Goal: Information Seeking & Learning: Learn about a topic

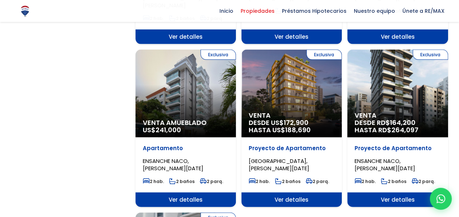
scroll to position [731, 0]
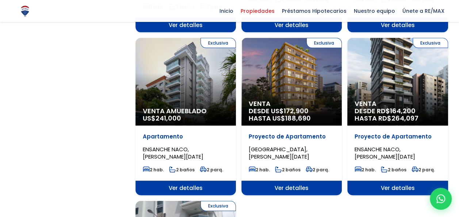
click at [386, 115] on span "HASTA RD$ 264,097" at bounding box center [398, 118] width 86 height 7
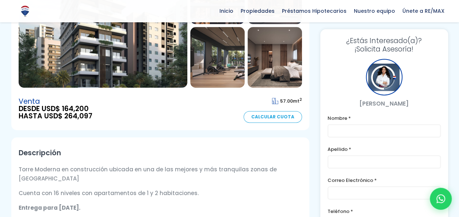
scroll to position [110, 0]
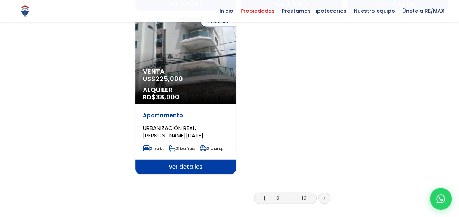
scroll to position [987, 0]
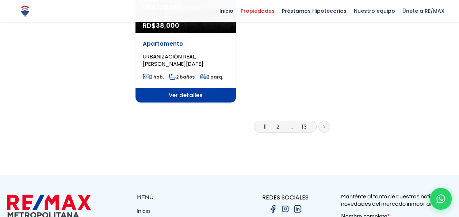
click at [279, 123] on link "2" at bounding box center [278, 127] width 3 height 8
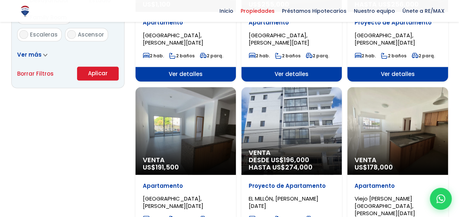
scroll to position [548, 0]
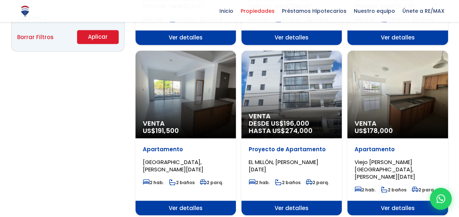
click at [383, 158] on span "Viejo Arroyo Hondo, SANTO DOMINGO DE GUZMÁN" at bounding box center [385, 169] width 61 height 22
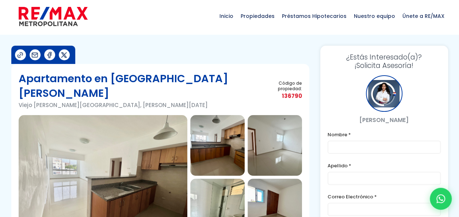
scroll to position [37, 0]
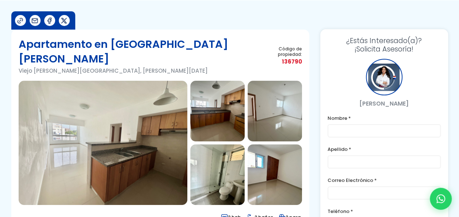
click at [172, 147] on img at bounding box center [103, 143] width 169 height 124
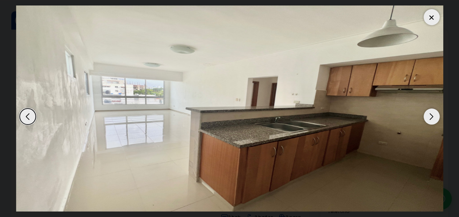
click at [431, 116] on div "Next slide" at bounding box center [432, 117] width 16 height 16
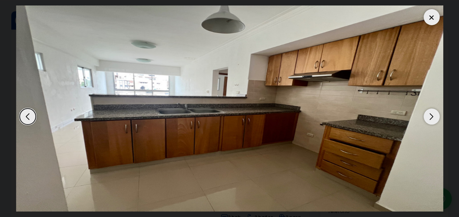
click at [431, 116] on div "Next slide" at bounding box center [432, 117] width 16 height 16
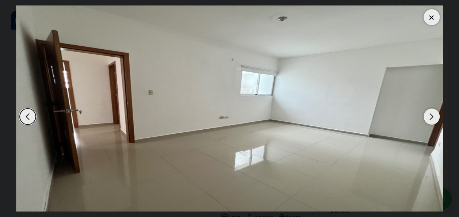
click at [431, 116] on div "Next slide" at bounding box center [432, 117] width 16 height 16
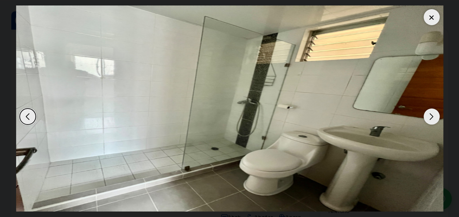
click at [431, 116] on div "Next slide" at bounding box center [432, 117] width 16 height 16
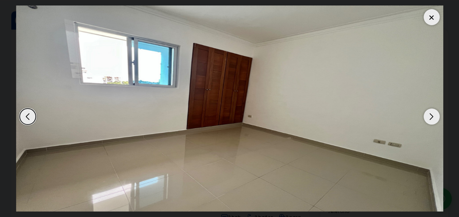
click at [431, 116] on div "Next slide" at bounding box center [432, 117] width 16 height 16
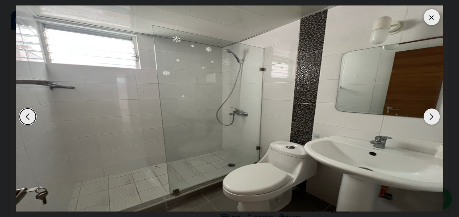
click at [431, 116] on div "Next slide" at bounding box center [432, 117] width 16 height 16
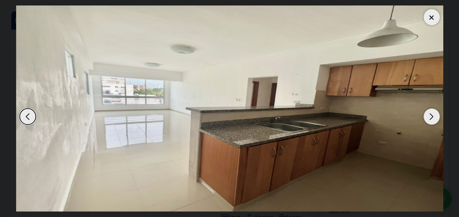
click at [431, 116] on div "Next slide" at bounding box center [432, 117] width 16 height 16
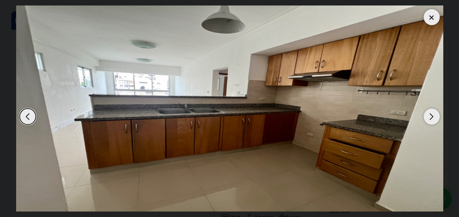
click at [431, 116] on div "Next slide" at bounding box center [432, 117] width 16 height 16
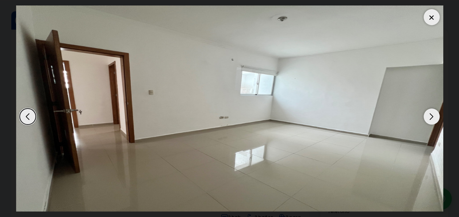
click at [431, 116] on div "Next slide" at bounding box center [432, 117] width 16 height 16
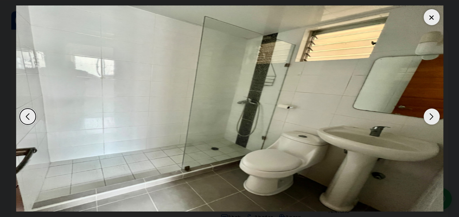
click at [431, 116] on div "Next slide" at bounding box center [432, 117] width 16 height 16
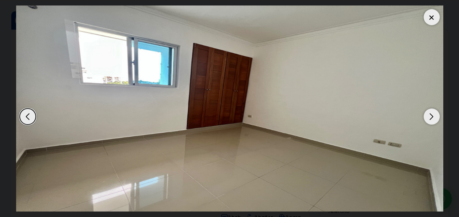
click at [431, 116] on div "Next slide" at bounding box center [432, 117] width 16 height 16
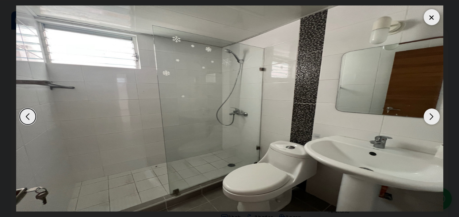
click at [431, 116] on div "Next slide" at bounding box center [432, 117] width 16 height 16
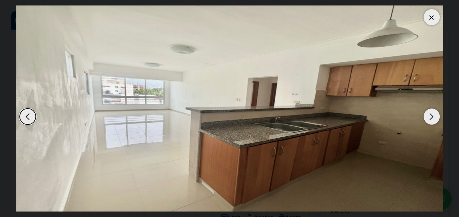
click at [431, 116] on div "Next slide" at bounding box center [432, 117] width 16 height 16
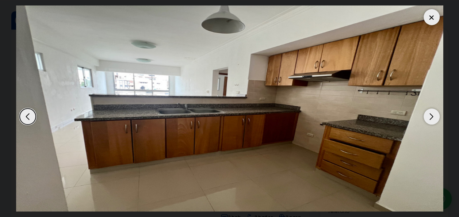
click at [431, 116] on div "Next slide" at bounding box center [432, 117] width 16 height 16
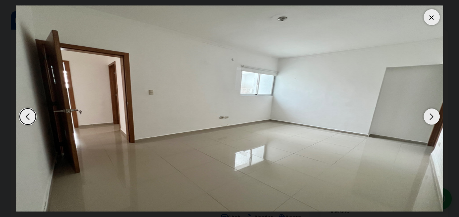
click at [431, 115] on div "Next slide" at bounding box center [432, 117] width 16 height 16
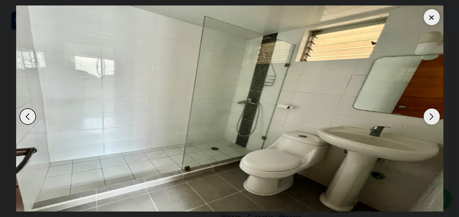
click at [431, 115] on div "Next slide" at bounding box center [432, 117] width 16 height 16
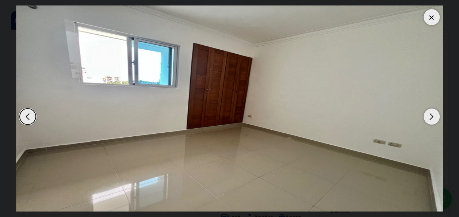
click at [431, 115] on div "Next slide" at bounding box center [432, 117] width 16 height 16
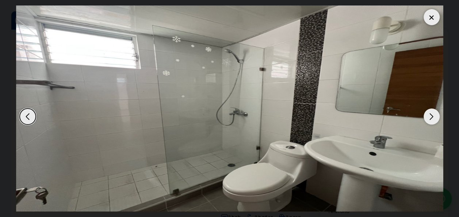
click at [431, 115] on div "Next slide" at bounding box center [432, 117] width 16 height 16
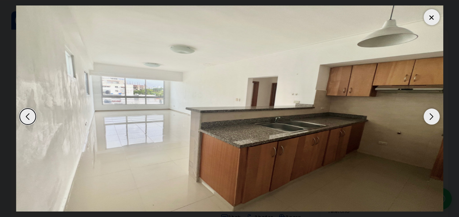
click at [434, 19] on div at bounding box center [432, 17] width 16 height 16
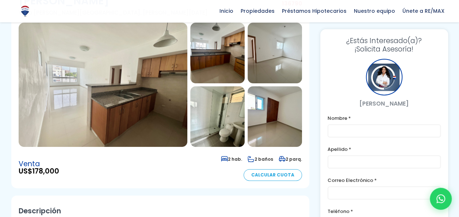
scroll to position [110, 0]
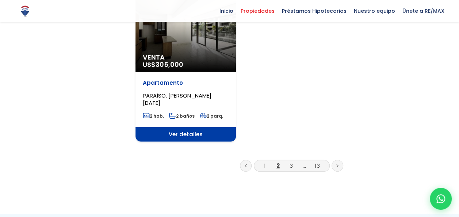
scroll to position [950, 0]
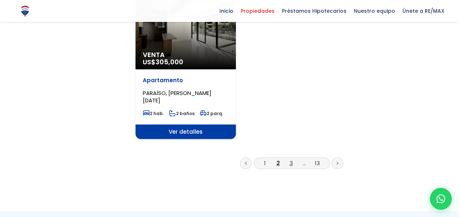
click at [290, 159] on link "3" at bounding box center [291, 163] width 3 height 8
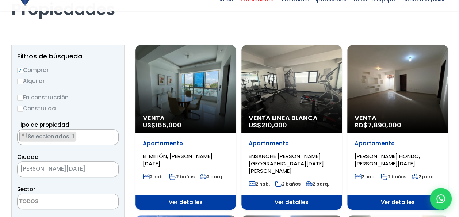
scroll to position [73, 0]
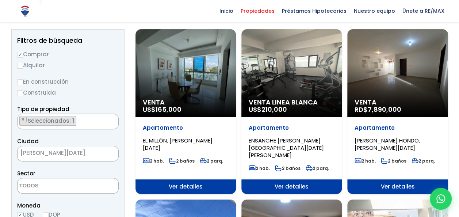
click at [402, 100] on span "Venta" at bounding box center [398, 102] width 86 height 7
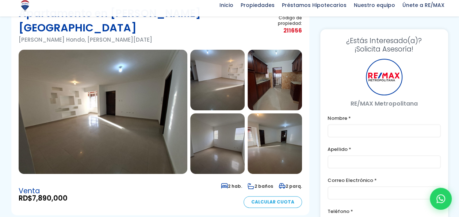
scroll to position [73, 0]
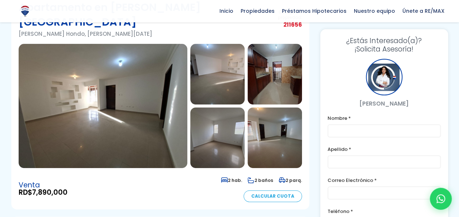
click at [168, 108] on img at bounding box center [103, 106] width 169 height 124
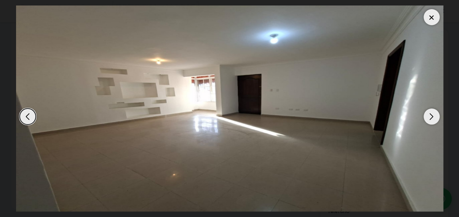
click at [435, 118] on div "Next slide" at bounding box center [432, 117] width 16 height 16
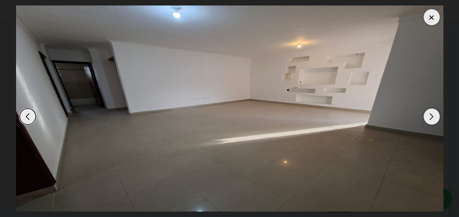
click at [435, 118] on div "Next slide" at bounding box center [432, 117] width 16 height 16
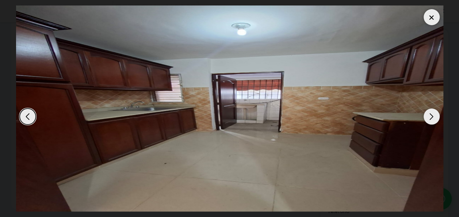
click at [435, 118] on div "Next slide" at bounding box center [432, 117] width 16 height 16
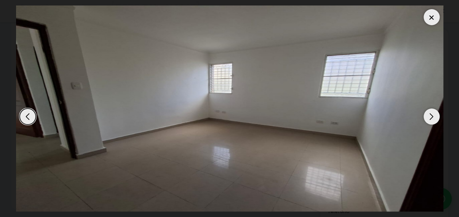
click at [435, 118] on div "Next slide" at bounding box center [432, 117] width 16 height 16
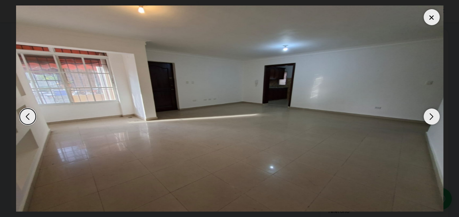
click at [435, 118] on div "Next slide" at bounding box center [432, 117] width 16 height 16
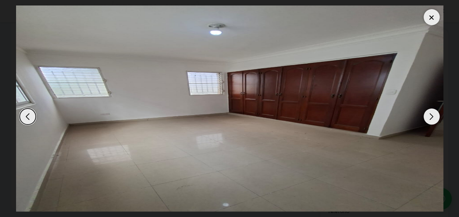
click at [435, 118] on div "Next slide" at bounding box center [432, 117] width 16 height 16
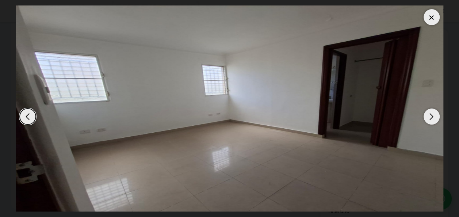
click at [435, 118] on div "Next slide" at bounding box center [432, 117] width 16 height 16
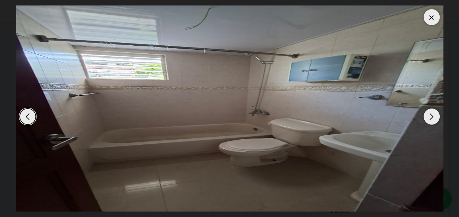
click at [435, 118] on div "Next slide" at bounding box center [432, 117] width 16 height 16
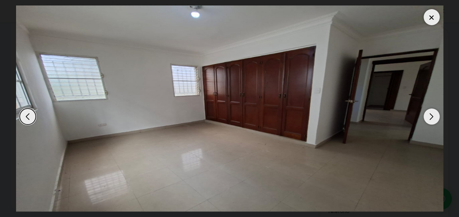
click at [435, 118] on div "Next slide" at bounding box center [432, 117] width 16 height 16
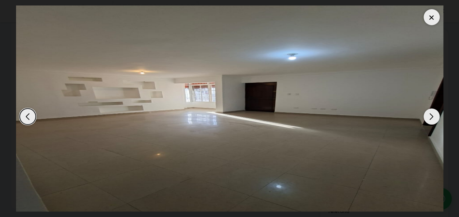
click at [435, 118] on div "Next slide" at bounding box center [432, 117] width 16 height 16
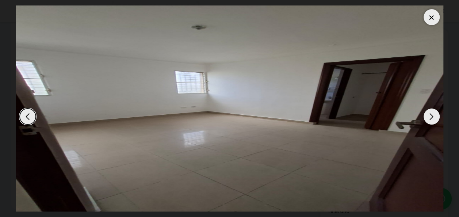
click at [435, 118] on div "Next slide" at bounding box center [432, 117] width 16 height 16
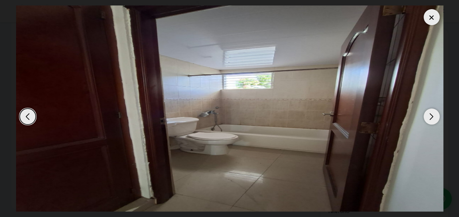
click at [435, 118] on div "Next slide" at bounding box center [432, 117] width 16 height 16
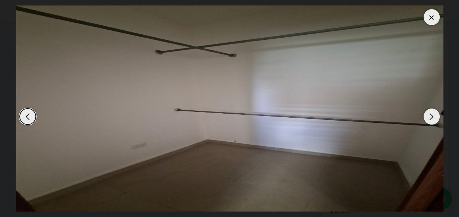
click at [435, 118] on div "Next slide" at bounding box center [432, 117] width 16 height 16
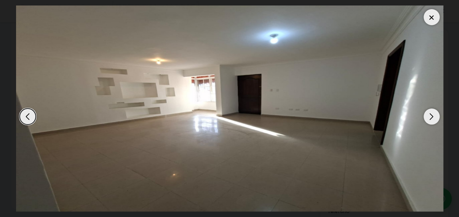
click at [435, 118] on div "Next slide" at bounding box center [432, 117] width 16 height 16
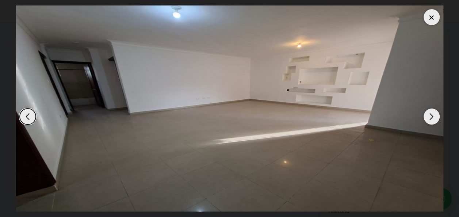
click at [433, 19] on div at bounding box center [432, 17] width 16 height 16
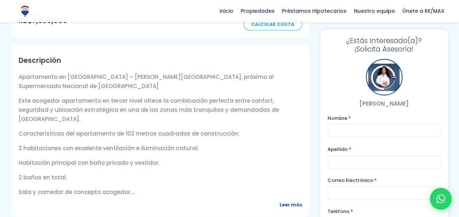
scroll to position [256, 0]
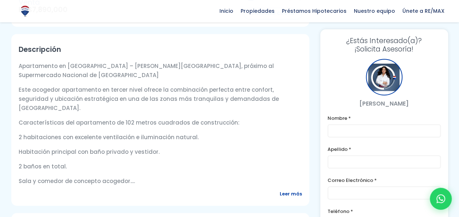
click at [291, 189] on span "Leer más" at bounding box center [291, 193] width 22 height 9
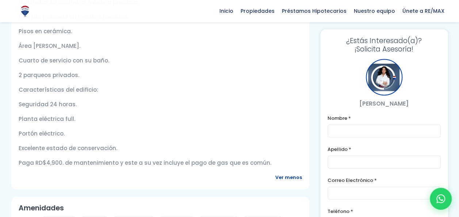
scroll to position [475, 0]
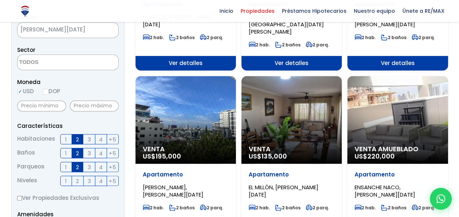
scroll to position [219, 0]
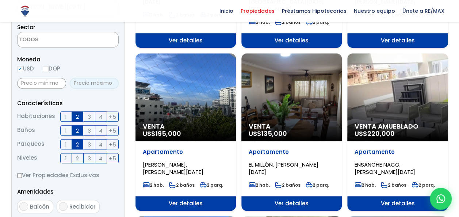
click at [86, 84] on input "text" at bounding box center [94, 83] width 49 height 11
type input "150,000"
click at [52, 83] on input "text" at bounding box center [41, 83] width 49 height 11
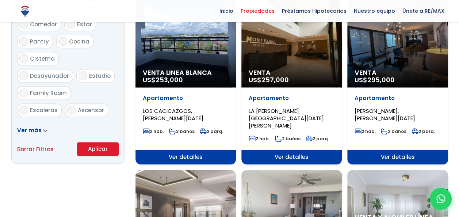
scroll to position [439, 0]
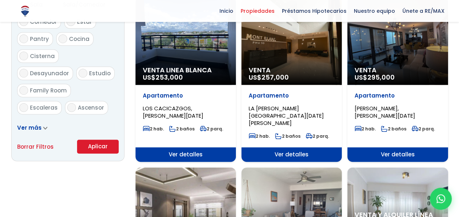
type input "100,000"
click at [101, 146] on button "Aplicar" at bounding box center [98, 147] width 42 height 14
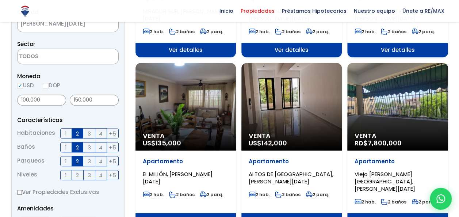
scroll to position [219, 0]
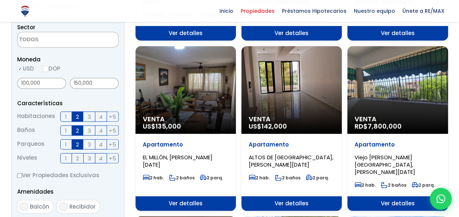
click at [295, 123] on p "Venta US$ 142,000" at bounding box center [292, 122] width 86 height 15
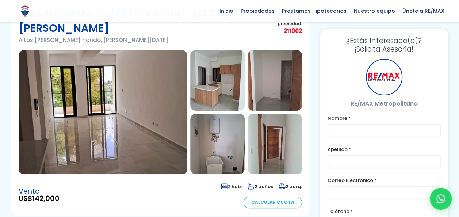
scroll to position [73, 0]
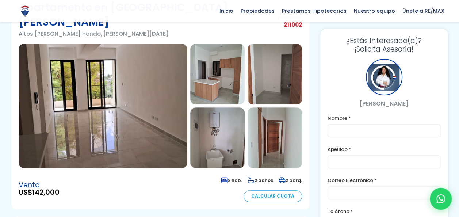
click at [162, 137] on img at bounding box center [103, 106] width 169 height 124
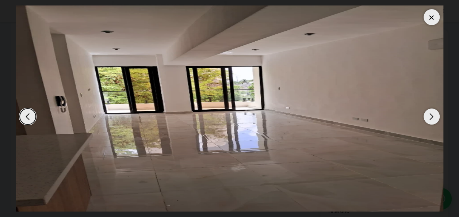
click at [429, 118] on div "Next slide" at bounding box center [432, 117] width 16 height 16
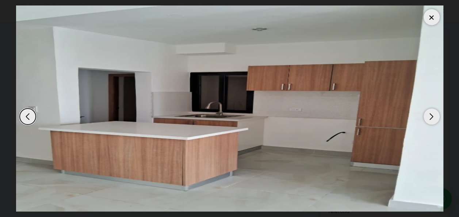
click at [429, 118] on div "Next slide" at bounding box center [432, 117] width 16 height 16
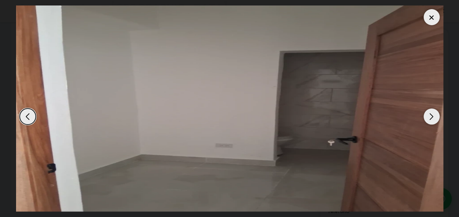
click at [429, 118] on div "Next slide" at bounding box center [432, 117] width 16 height 16
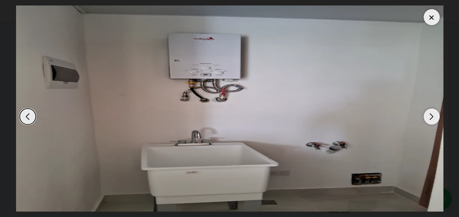
click at [429, 118] on div "Next slide" at bounding box center [432, 117] width 16 height 16
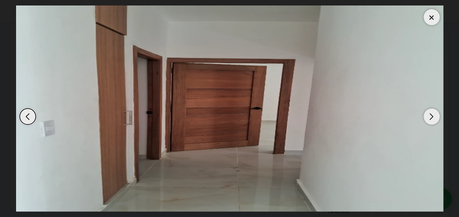
click at [429, 118] on div "Next slide" at bounding box center [432, 117] width 16 height 16
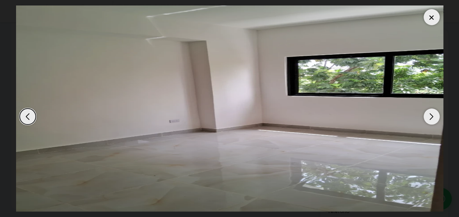
click at [429, 118] on div "Next slide" at bounding box center [432, 117] width 16 height 16
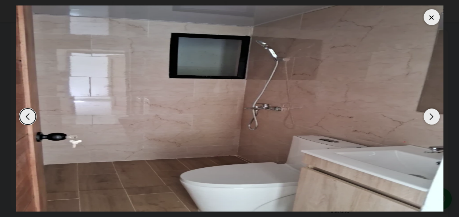
click at [429, 118] on div "Next slide" at bounding box center [432, 117] width 16 height 16
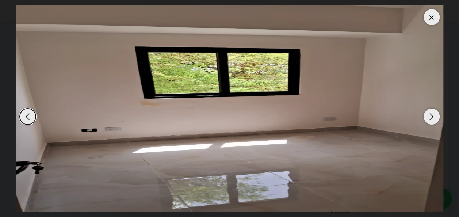
click at [429, 118] on div "Next slide" at bounding box center [432, 117] width 16 height 16
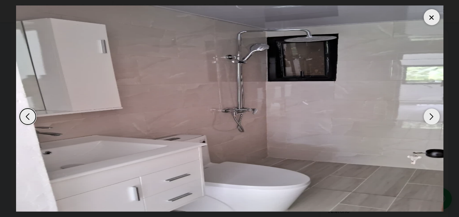
click at [429, 118] on div "Next slide" at bounding box center [432, 117] width 16 height 16
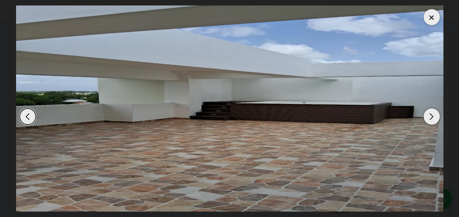
click at [429, 118] on div "Next slide" at bounding box center [432, 117] width 16 height 16
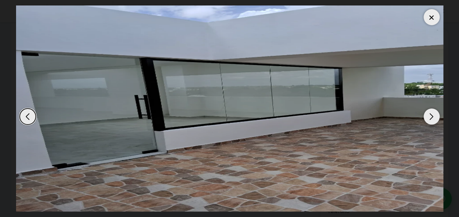
click at [429, 118] on div "Next slide" at bounding box center [432, 117] width 16 height 16
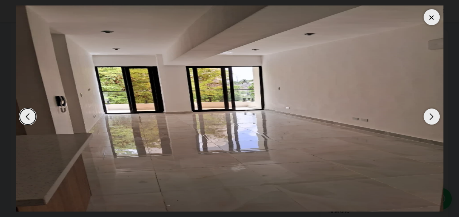
click at [429, 118] on div "Next slide" at bounding box center [432, 117] width 16 height 16
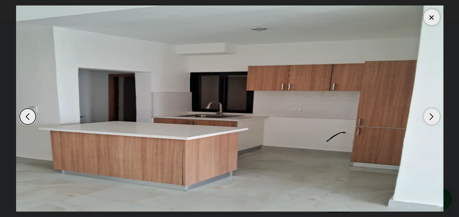
click at [433, 18] on div at bounding box center [432, 17] width 16 height 16
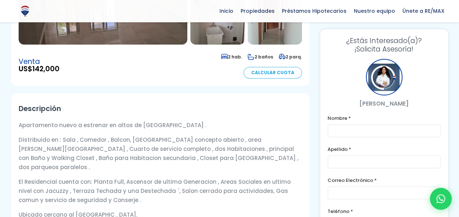
scroll to position [146, 0]
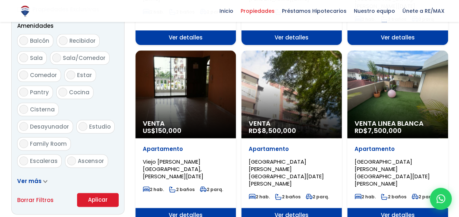
scroll to position [402, 0]
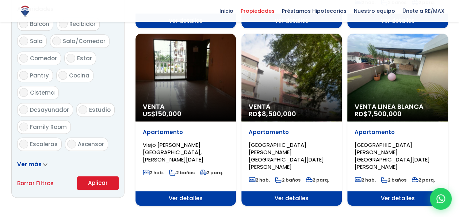
click at [380, 88] on div "Venta Linea Blanca RD$ 7,500,000" at bounding box center [398, 78] width 101 height 88
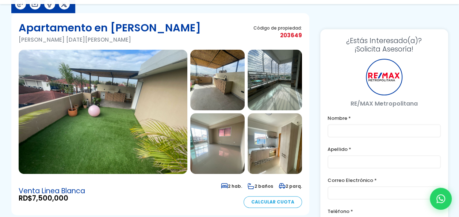
scroll to position [73, 0]
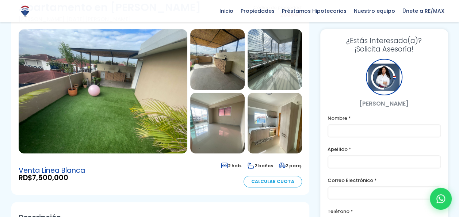
click at [140, 115] on img at bounding box center [103, 91] width 169 height 124
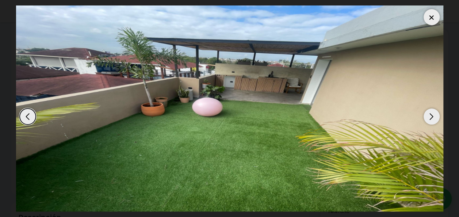
click at [429, 118] on div "Next slide" at bounding box center [432, 117] width 16 height 16
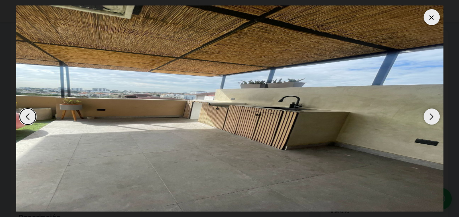
click at [429, 118] on div "Next slide" at bounding box center [432, 117] width 16 height 16
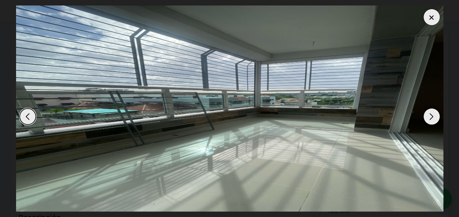
click at [429, 118] on div "Next slide" at bounding box center [432, 117] width 16 height 16
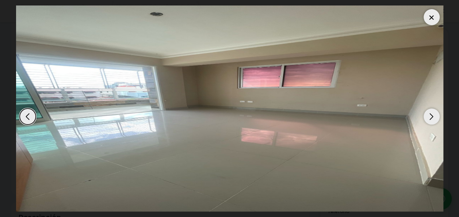
click at [429, 118] on div "Next slide" at bounding box center [432, 117] width 16 height 16
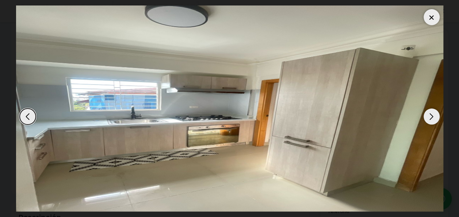
click at [429, 118] on div "Next slide" at bounding box center [432, 117] width 16 height 16
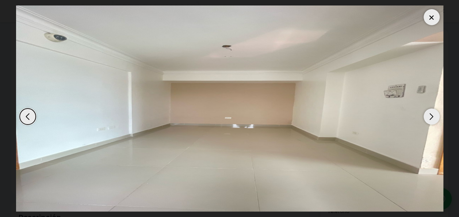
click at [429, 118] on div "Next slide" at bounding box center [432, 117] width 16 height 16
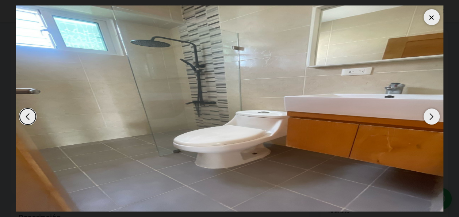
click at [429, 118] on div "Next slide" at bounding box center [432, 117] width 16 height 16
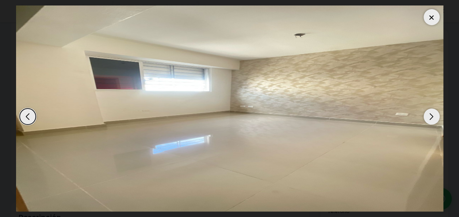
click at [429, 118] on div "Next slide" at bounding box center [432, 117] width 16 height 16
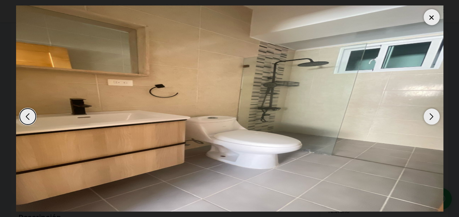
click at [429, 118] on div "Next slide" at bounding box center [432, 117] width 16 height 16
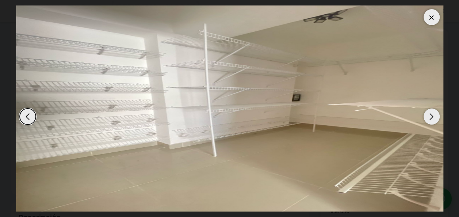
click at [429, 118] on div "Next slide" at bounding box center [432, 117] width 16 height 16
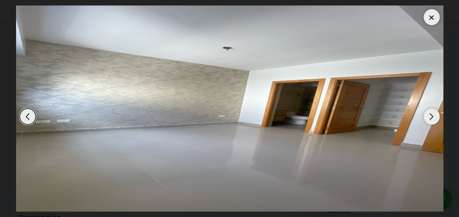
click at [429, 118] on div "Next slide" at bounding box center [432, 117] width 16 height 16
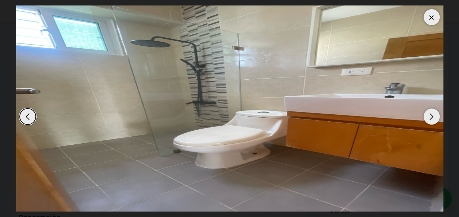
click at [429, 118] on div "Next slide" at bounding box center [432, 117] width 16 height 16
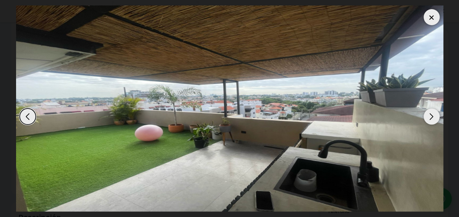
click at [429, 118] on div "Next slide" at bounding box center [432, 117] width 16 height 16
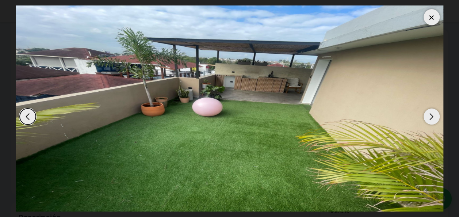
click at [429, 118] on div "Next slide" at bounding box center [432, 117] width 16 height 16
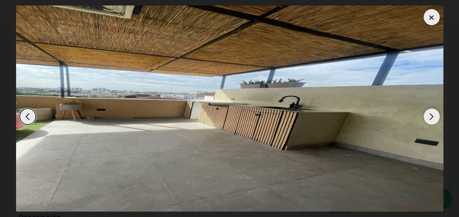
click at [432, 121] on div "Next slide" at bounding box center [432, 117] width 16 height 16
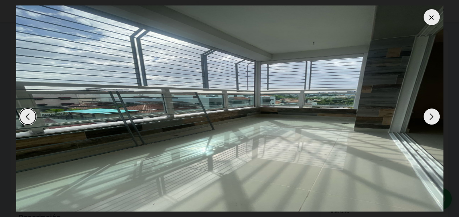
click at [433, 17] on div at bounding box center [432, 17] width 16 height 16
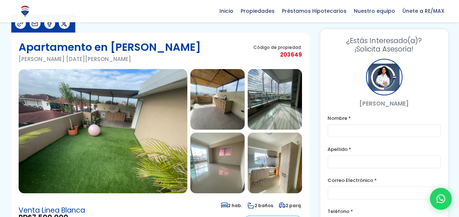
scroll to position [0, 0]
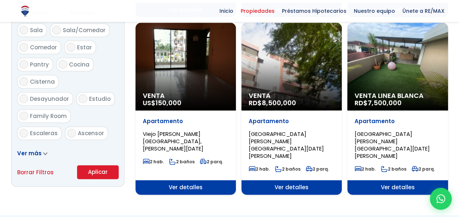
scroll to position [382, 0]
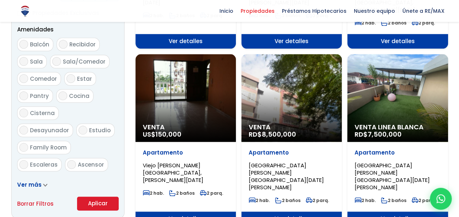
click at [378, 101] on div "Venta Linea Blanca RD$ 7,500,000" at bounding box center [398, 98] width 101 height 88
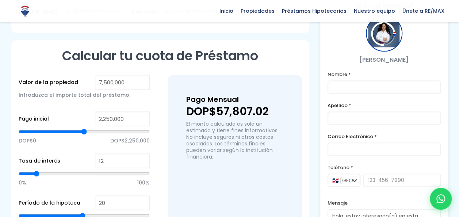
scroll to position [475, 0]
